Goal: Navigation & Orientation: Find specific page/section

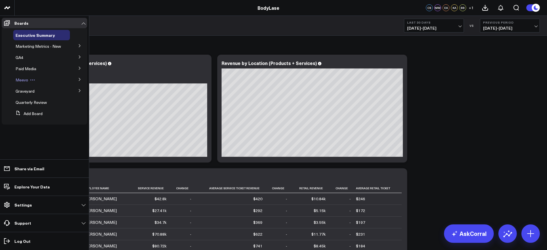
click at [28, 78] on button at bounding box center [32, 80] width 9 height 5
click at [24, 79] on span "Meevo" at bounding box center [22, 79] width 13 height 5
